Goal: Go to known website: Access a specific website the user already knows

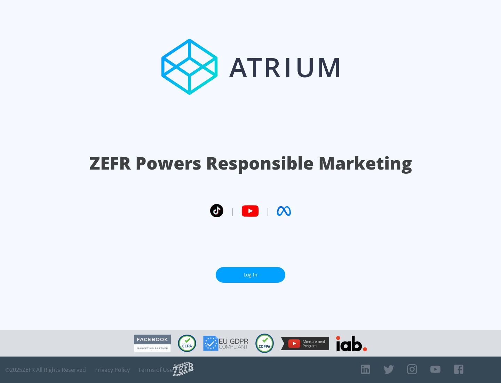
click at [251, 275] on link "Log In" at bounding box center [251, 275] width 70 height 16
